Goal: Answer question/provide support

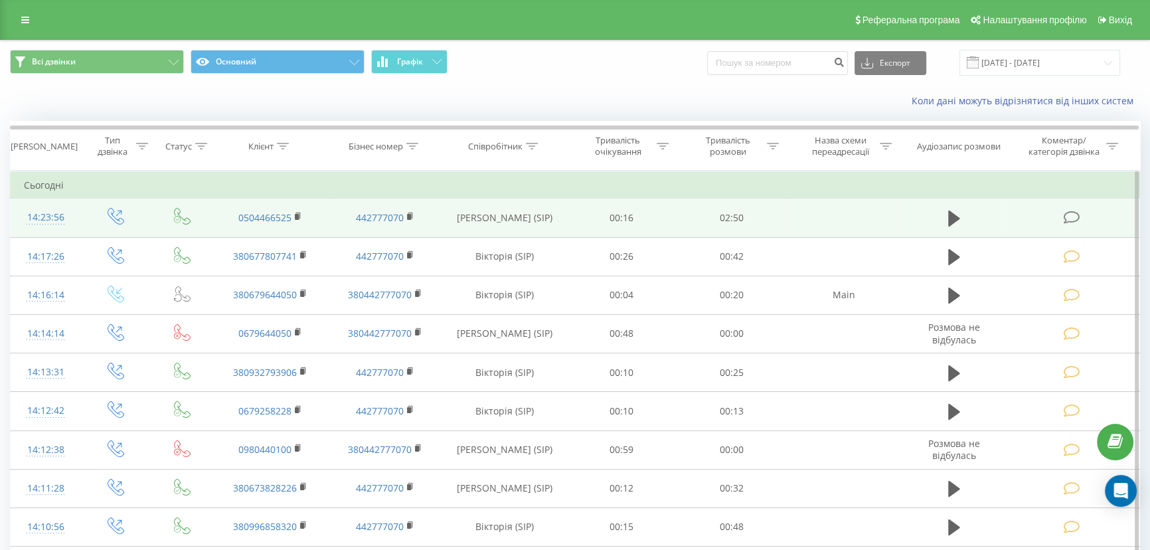
click at [1067, 222] on icon at bounding box center [1072, 218] width 17 height 14
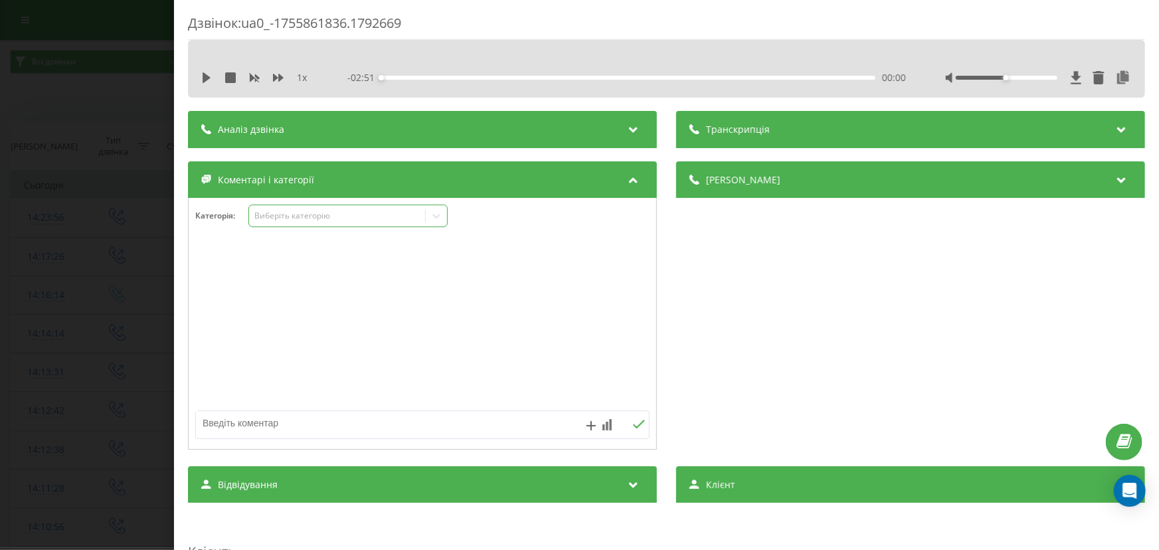
click at [297, 226] on div "Виберіть категорію" at bounding box center [347, 216] width 199 height 23
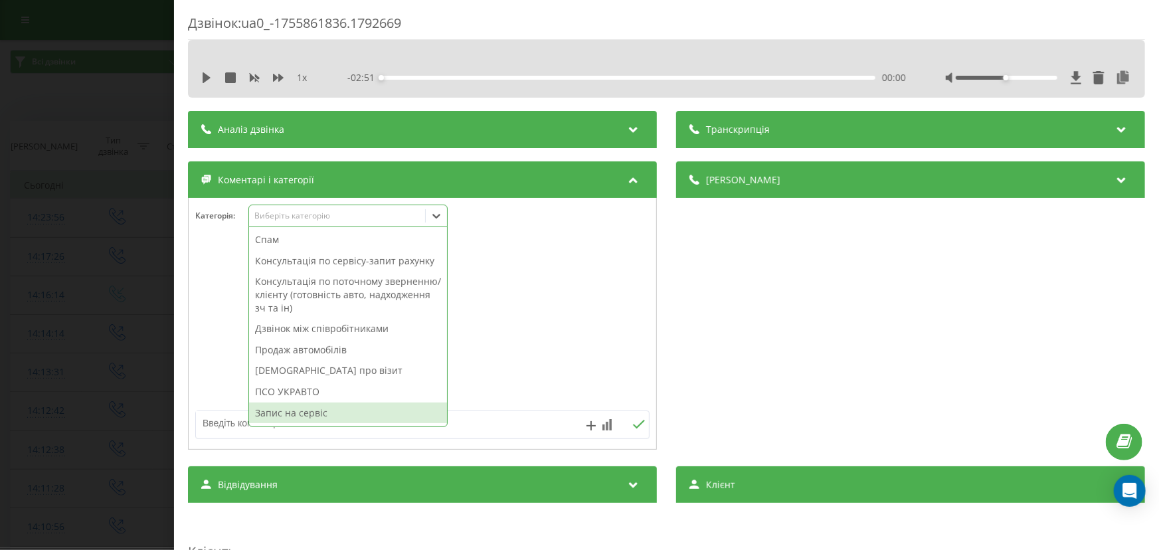
click at [305, 407] on div "Запис на сервіс" at bounding box center [348, 413] width 198 height 21
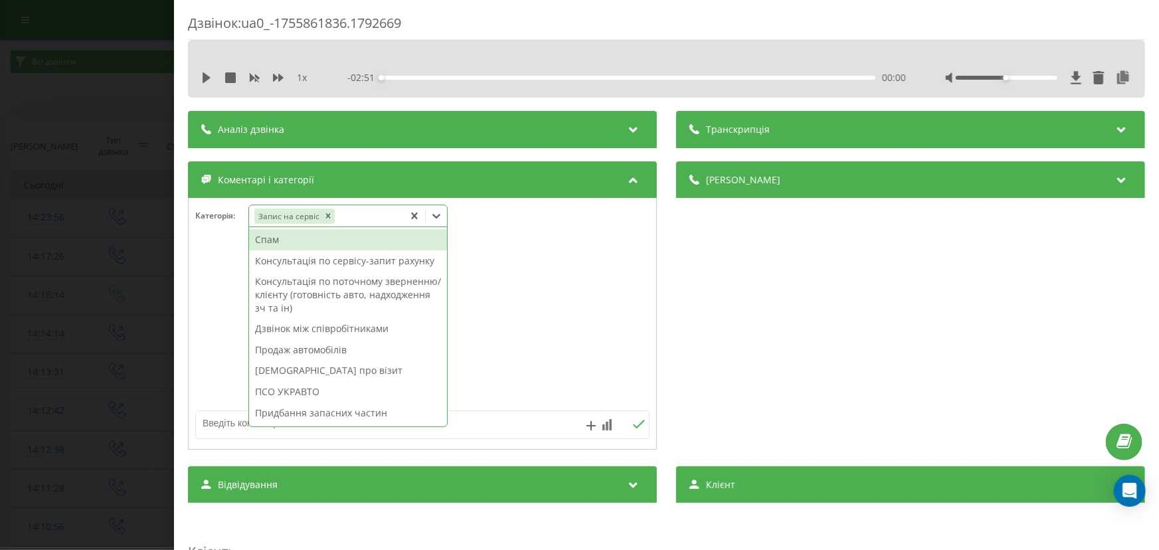
click at [224, 414] on textarea at bounding box center [377, 423] width 363 height 24
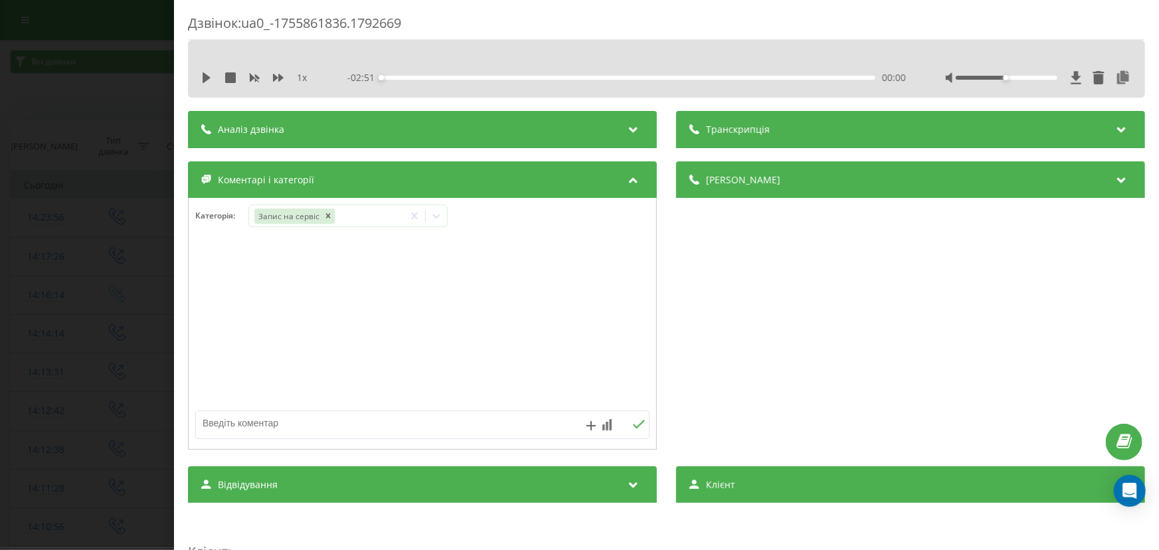
paste textarea "запис на сервіс 26,08,2025 12:30"
type textarea "запис на сервіс 26,08,2025 12:30"
click at [632, 424] on icon at bounding box center [638, 424] width 13 height 9
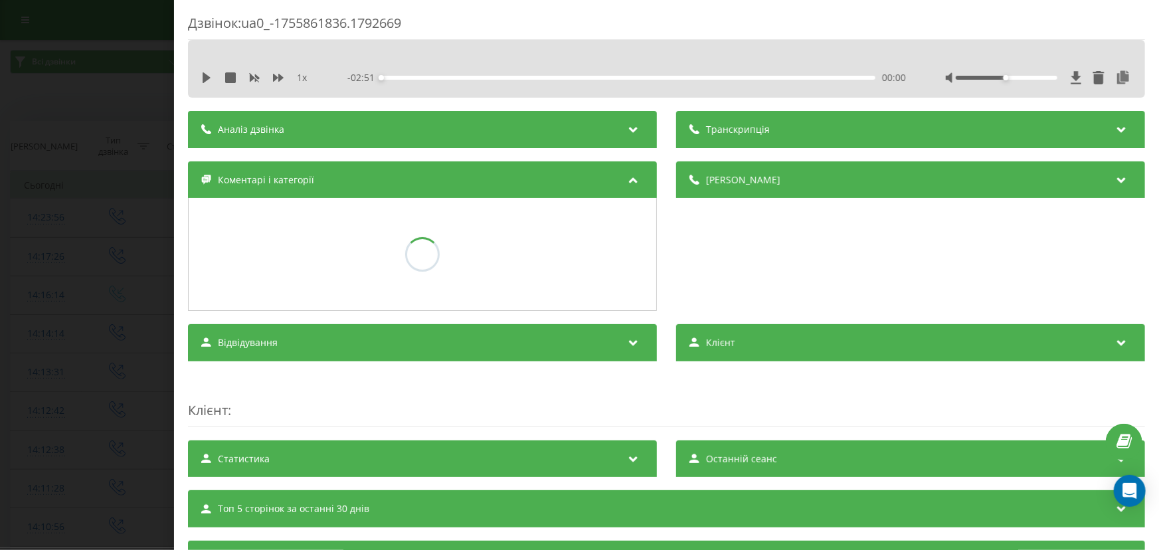
click at [114, 263] on div "Дзвінок : ua0_-1755861836.1792669 1 x - 02:51 00:00 00:00 Транскрипція Для AI-а…" at bounding box center [579, 275] width 1159 height 550
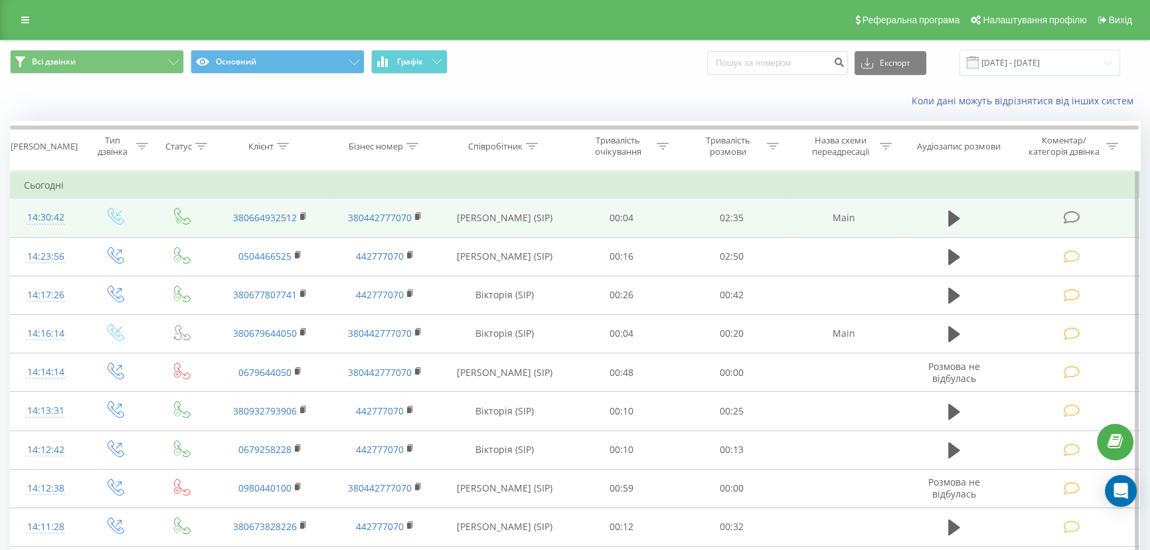
click at [1071, 219] on icon at bounding box center [1072, 218] width 17 height 14
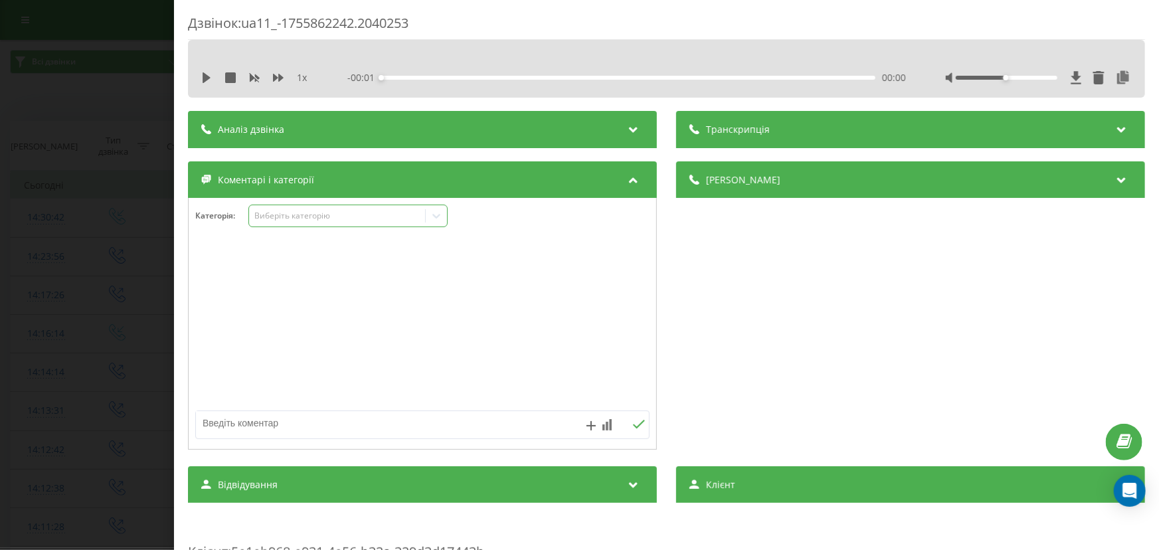
click at [286, 213] on div "Виберіть категорію" at bounding box center [337, 216] width 166 height 11
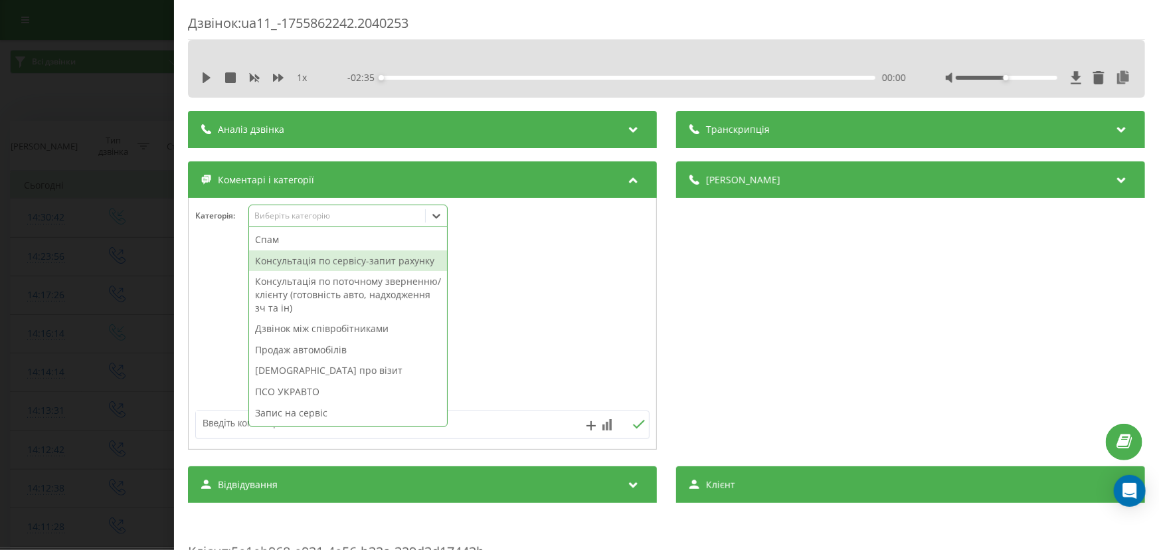
click at [298, 267] on div "Консультація по сервісу-запит рахунку" at bounding box center [348, 260] width 198 height 21
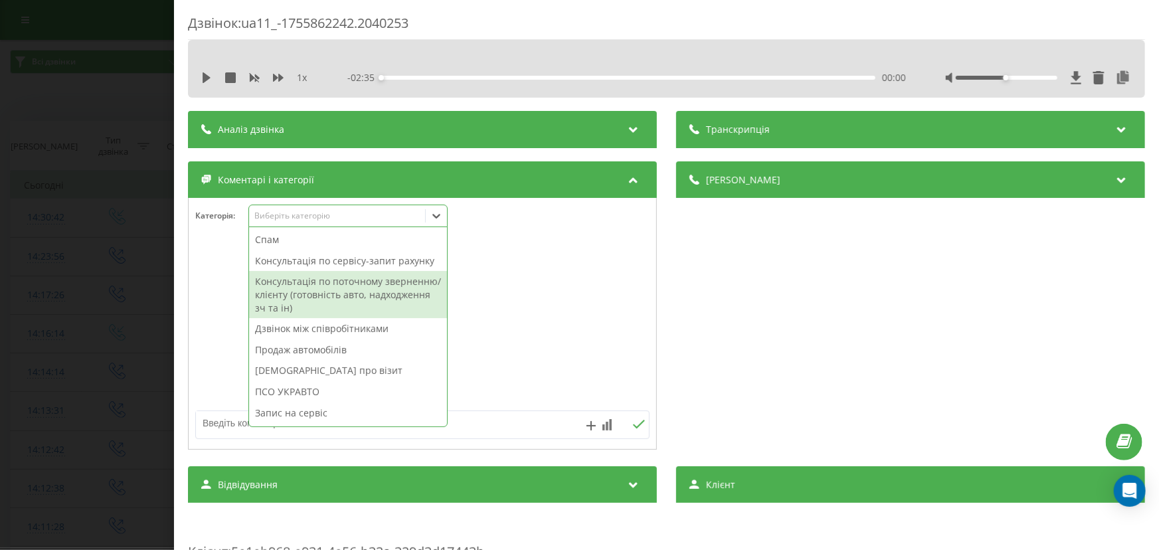
click at [226, 422] on textarea at bounding box center [377, 423] width 363 height 24
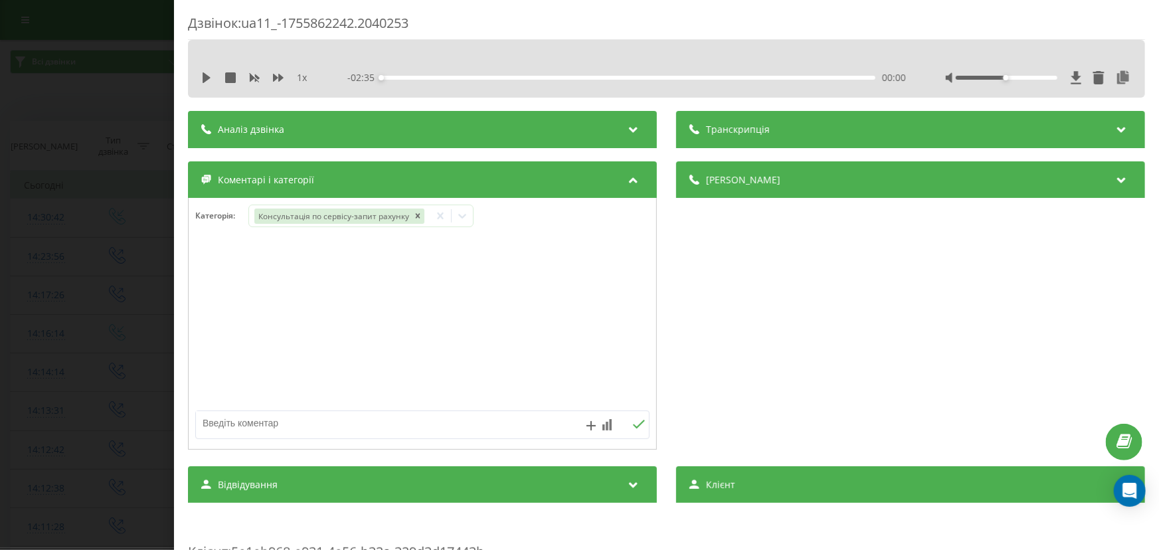
paste textarea "380664932512 - LVUDB21B0MF025906 - CHERY JETOUR X70 - заміна масла в акпп - зап…"
type textarea "380664932512 - LVUDB21B0MF025906 - CHERY JETOUR X70 - заміна масла в акпп - зап…"
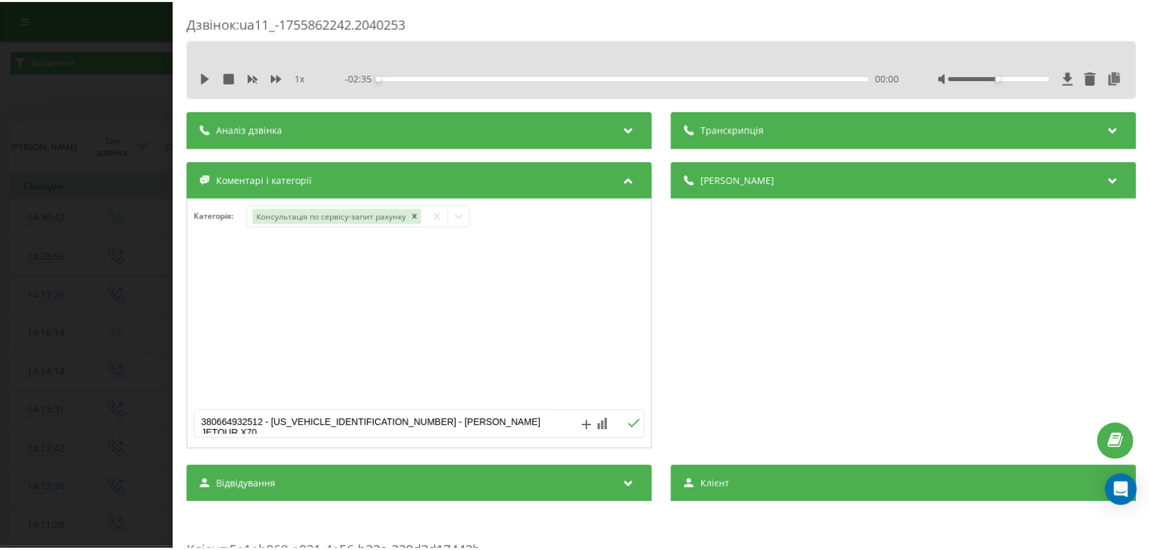
scroll to position [14, 0]
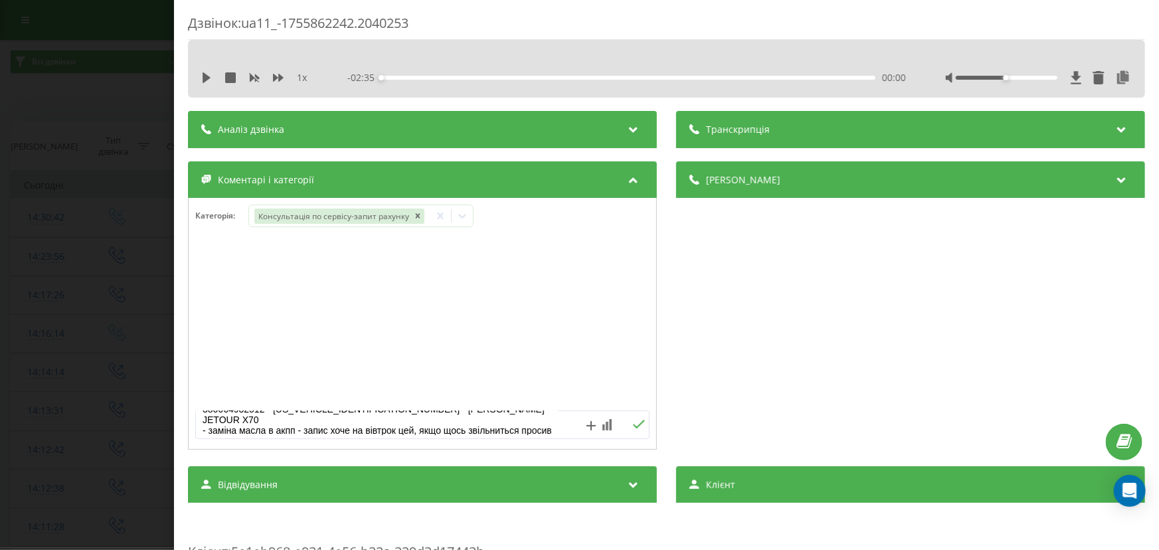
click at [628, 425] on button at bounding box center [638, 424] width 21 height 11
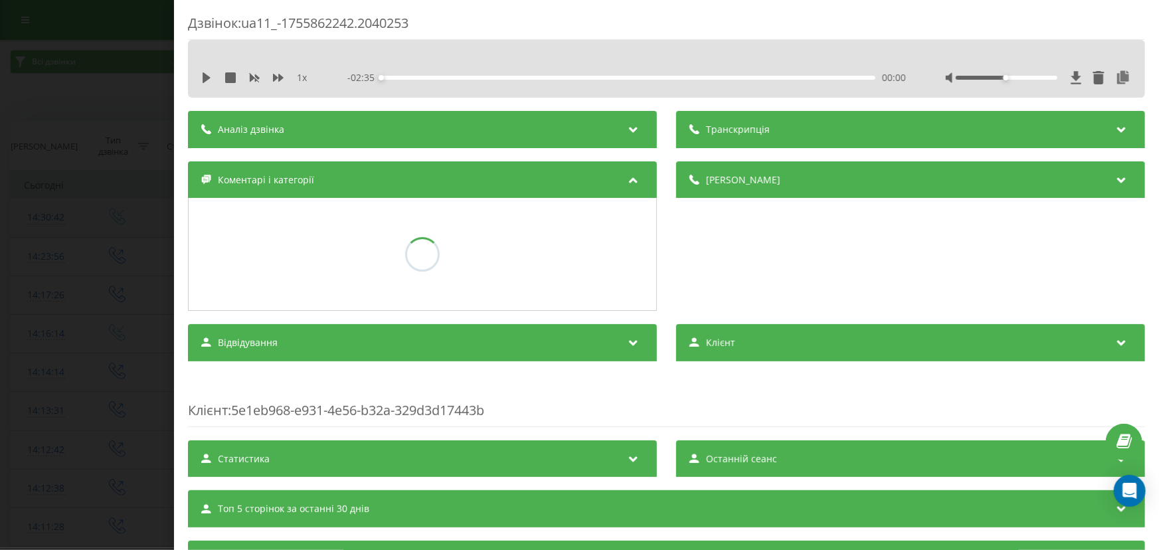
drag, startPoint x: 112, startPoint y: 315, endPoint x: 104, endPoint y: 217, distance: 98.0
click at [112, 312] on div "Дзвінок : ua11_-1755862242.2040253 1 x - 02:35 00:00 00:00 Транскрипція Для AI-…" at bounding box center [579, 275] width 1159 height 550
